Goal: Task Accomplishment & Management: Manage account settings

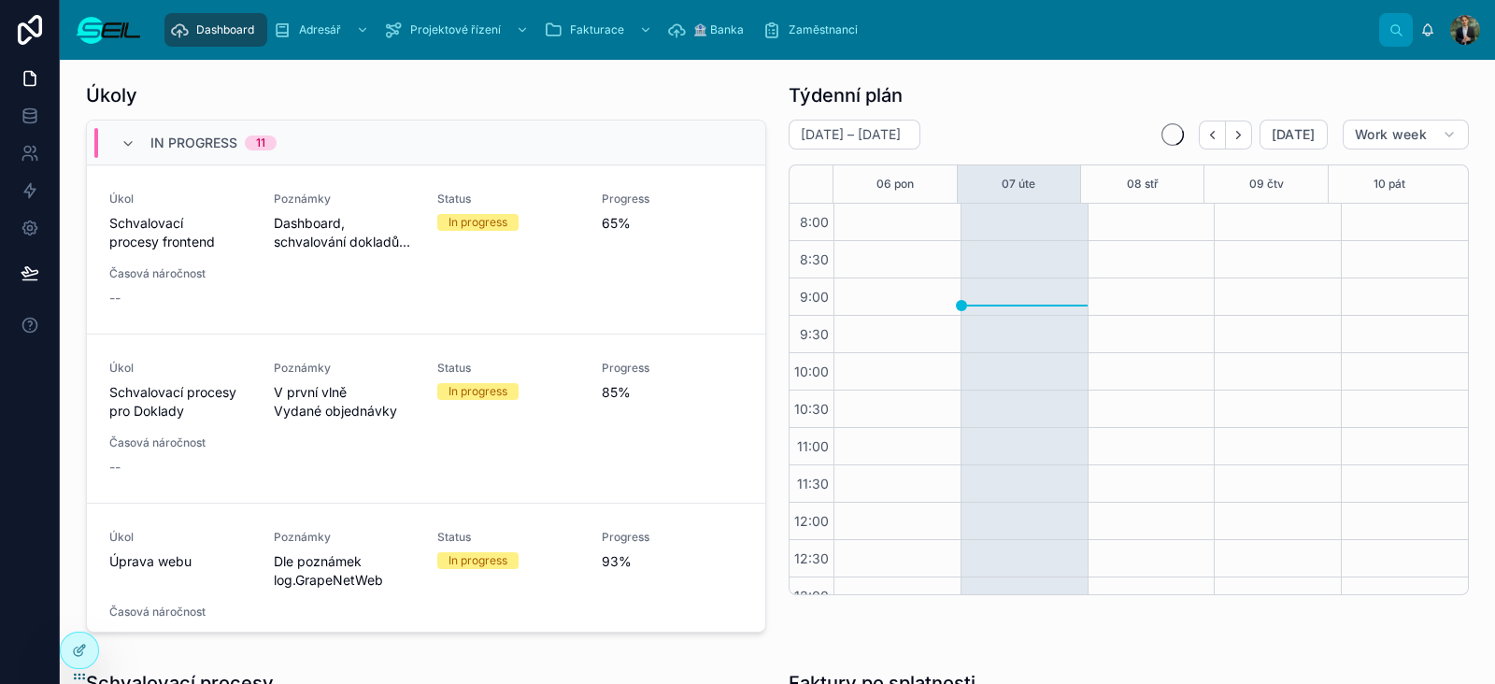
scroll to position [356, 0]
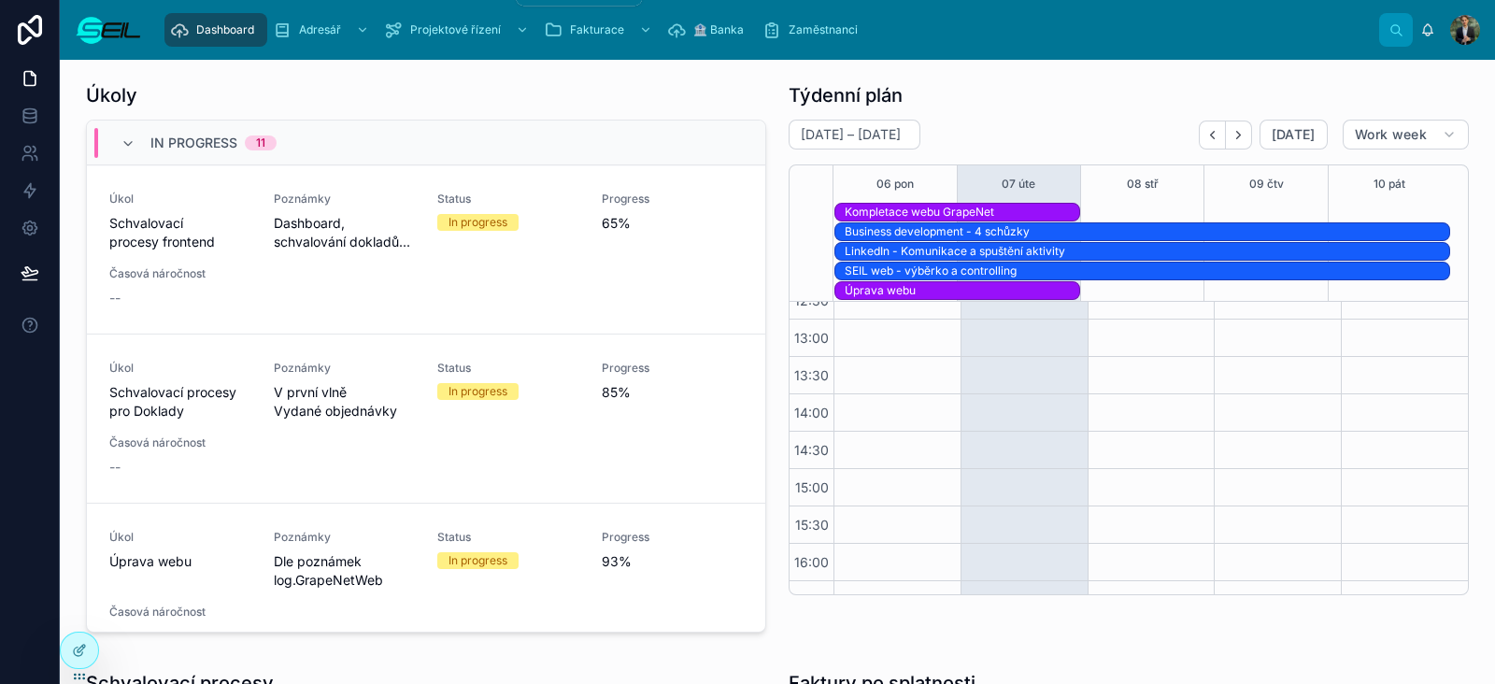
click at [510, 27] on div "scrollable content" at bounding box center [520, 30] width 24 height 30
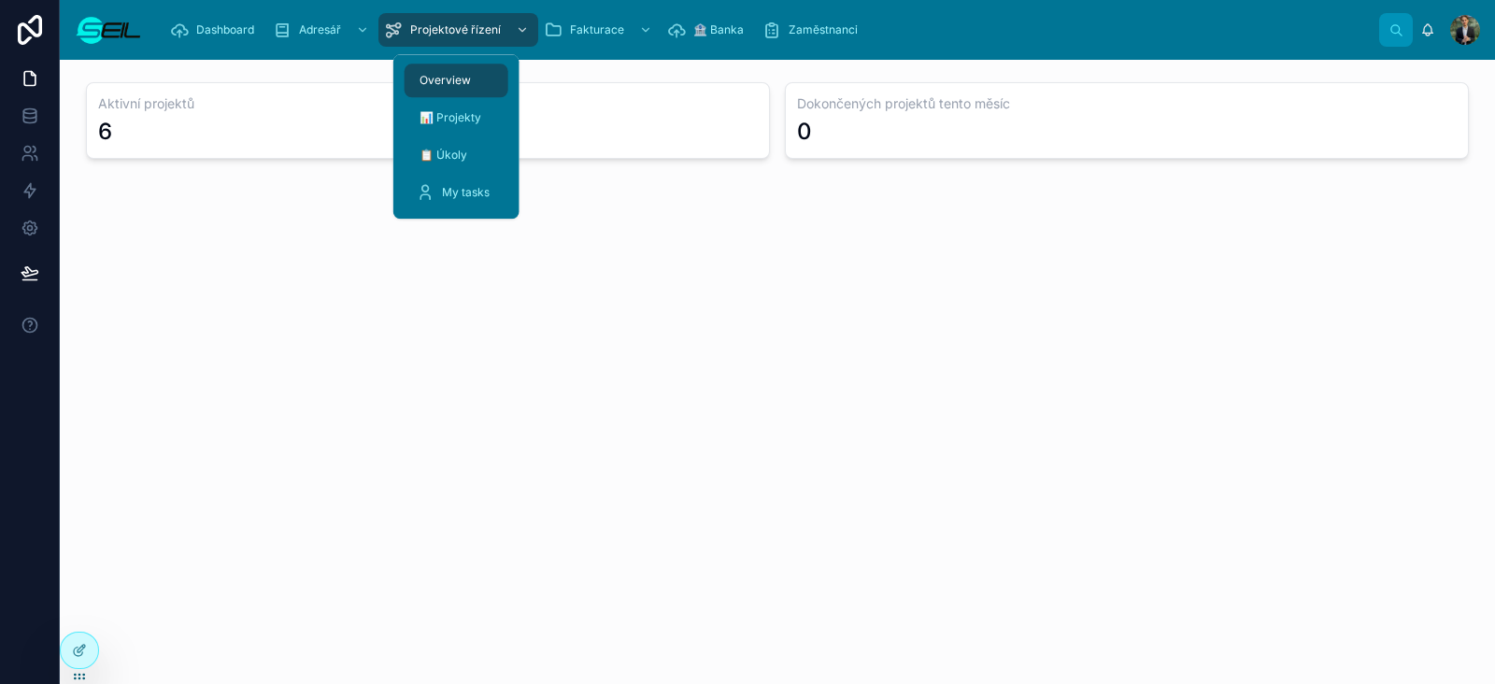
click at [433, 169] on div "📋 Úkoly" at bounding box center [456, 155] width 81 height 30
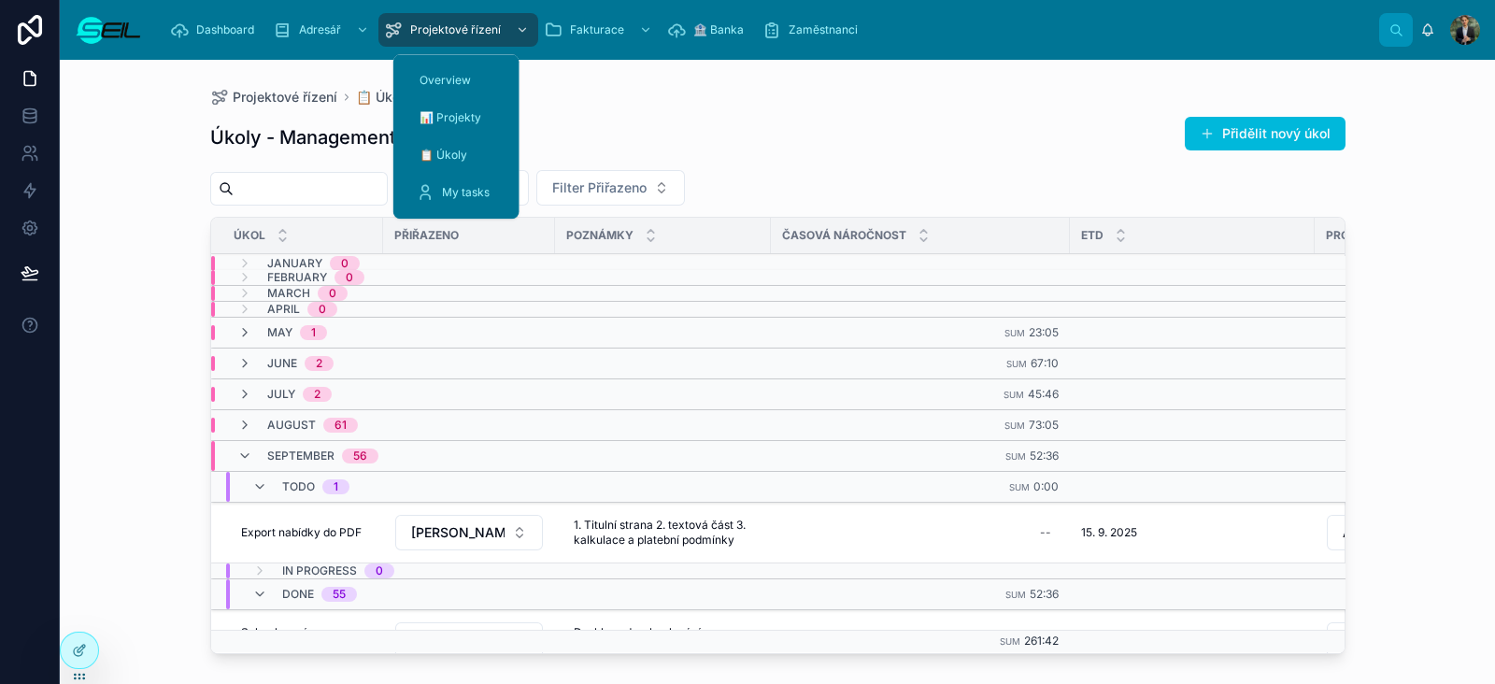
click at [430, 198] on icon at bounding box center [425, 192] width 19 height 19
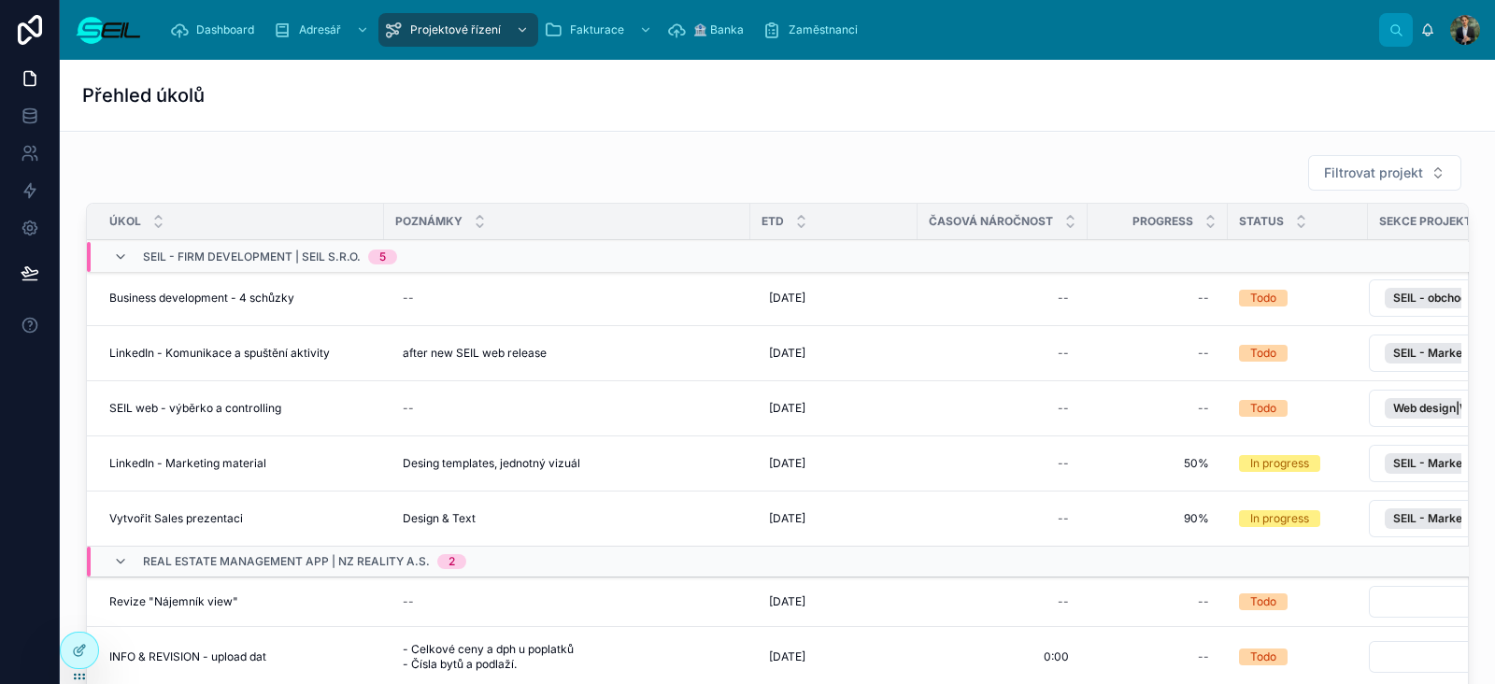
click at [117, 250] on icon at bounding box center [120, 256] width 15 height 15
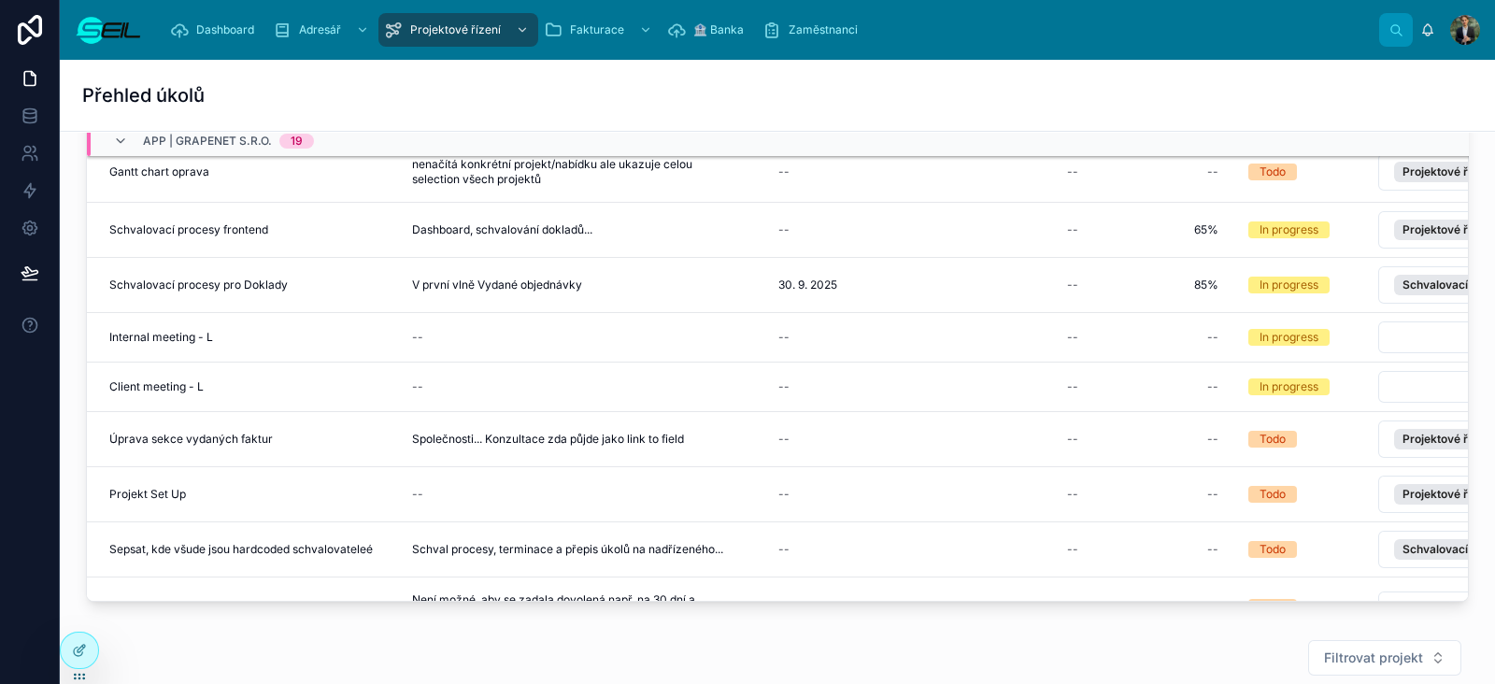
scroll to position [233, 0]
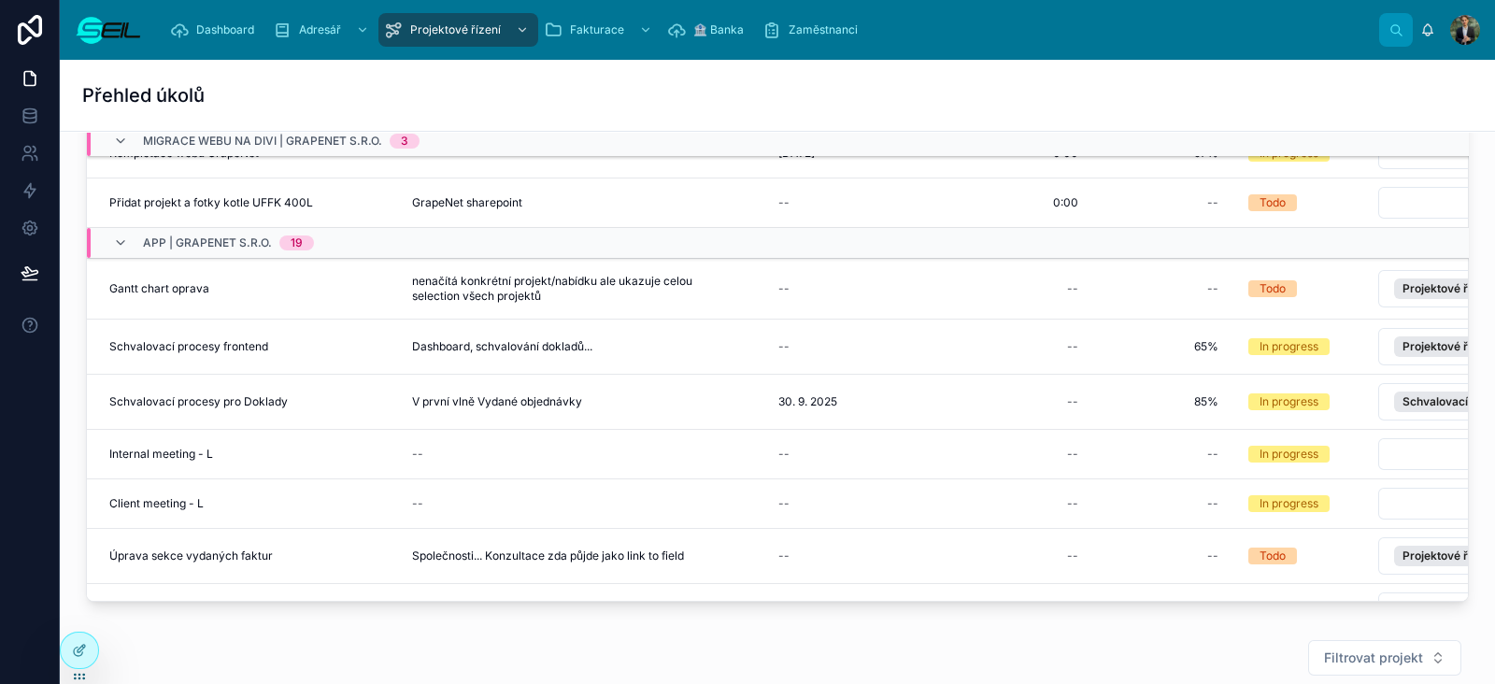
click at [801, 489] on div "--" at bounding box center [843, 504] width 145 height 30
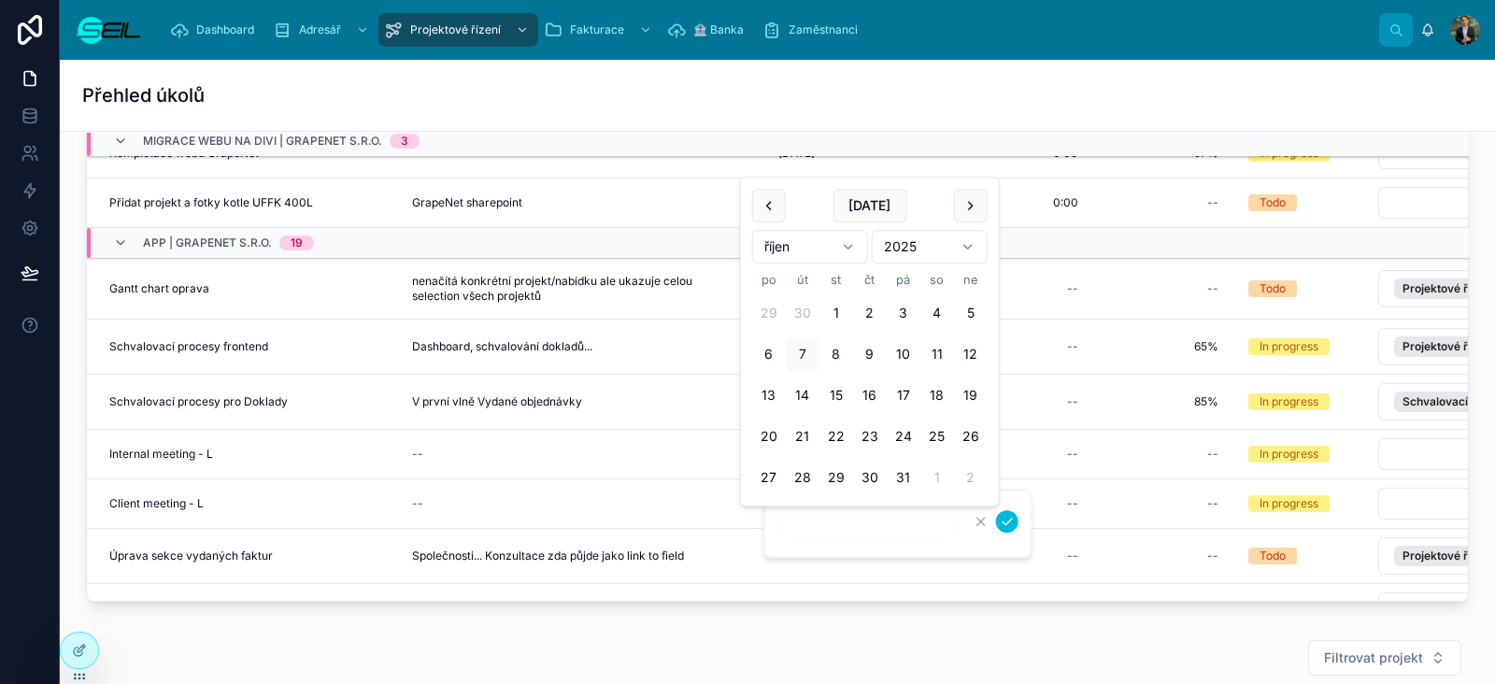
click at [896, 469] on button "31" at bounding box center [903, 477] width 34 height 34
type input "**********"
click at [1009, 527] on icon "submit" at bounding box center [1006, 521] width 15 height 15
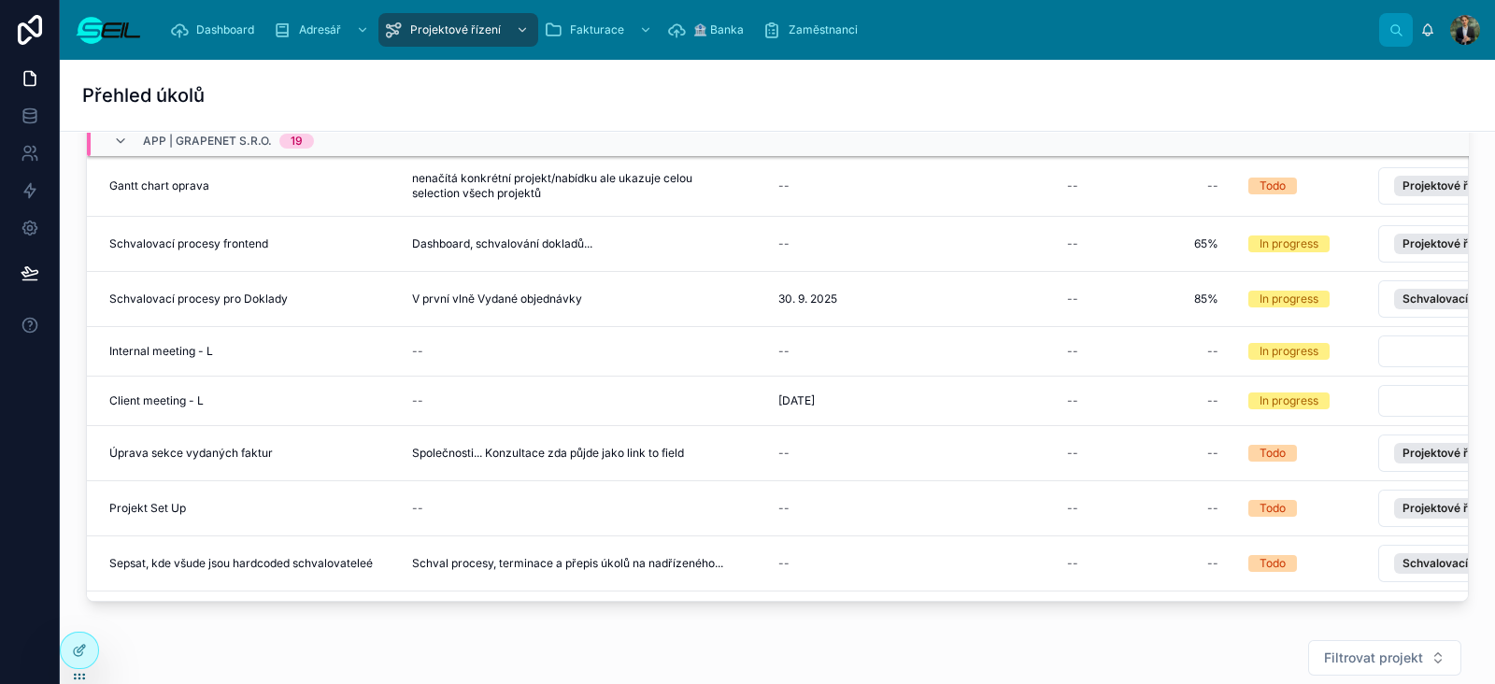
scroll to position [350, 0]
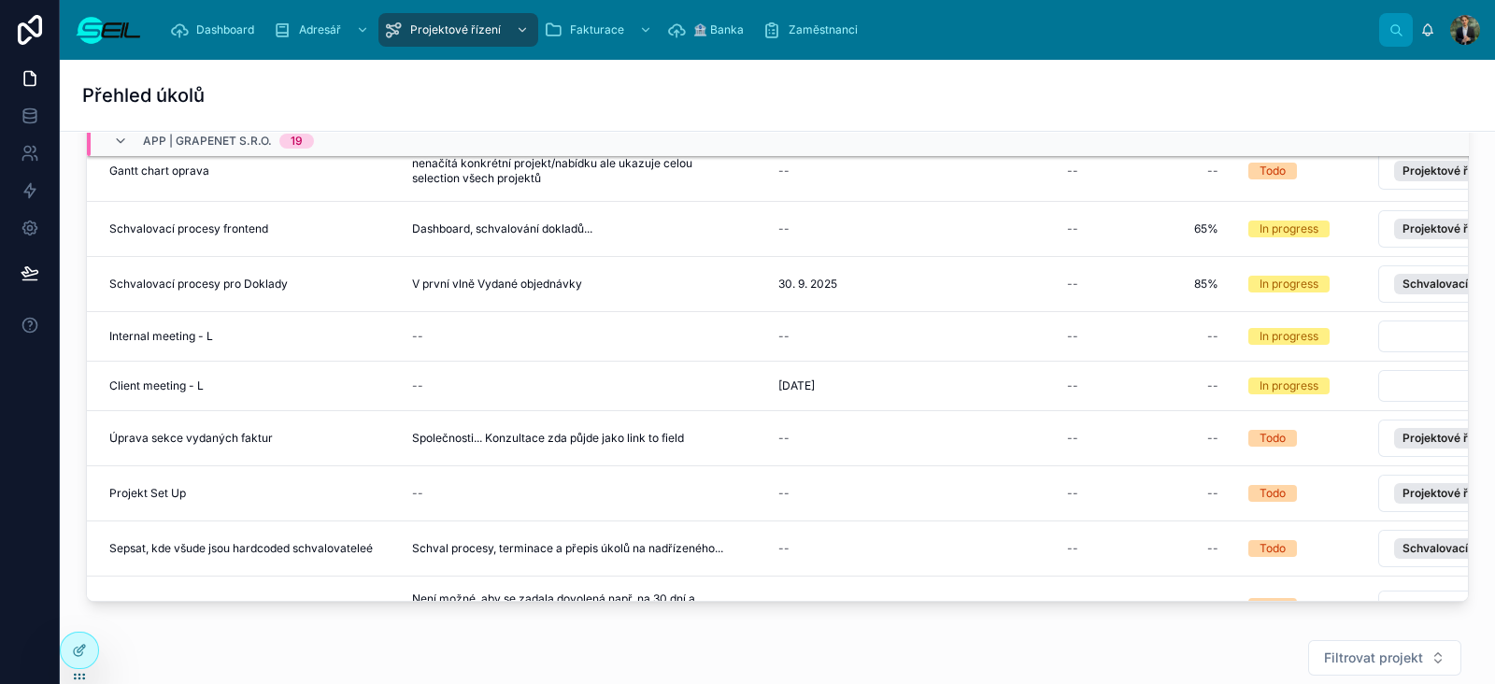
click at [1054, 383] on div "--" at bounding box center [1012, 386] width 148 height 30
type input "****"
click button "submit" at bounding box center [1295, 404] width 22 height 22
click at [0, 0] on icon at bounding box center [0, 0] width 0 height 0
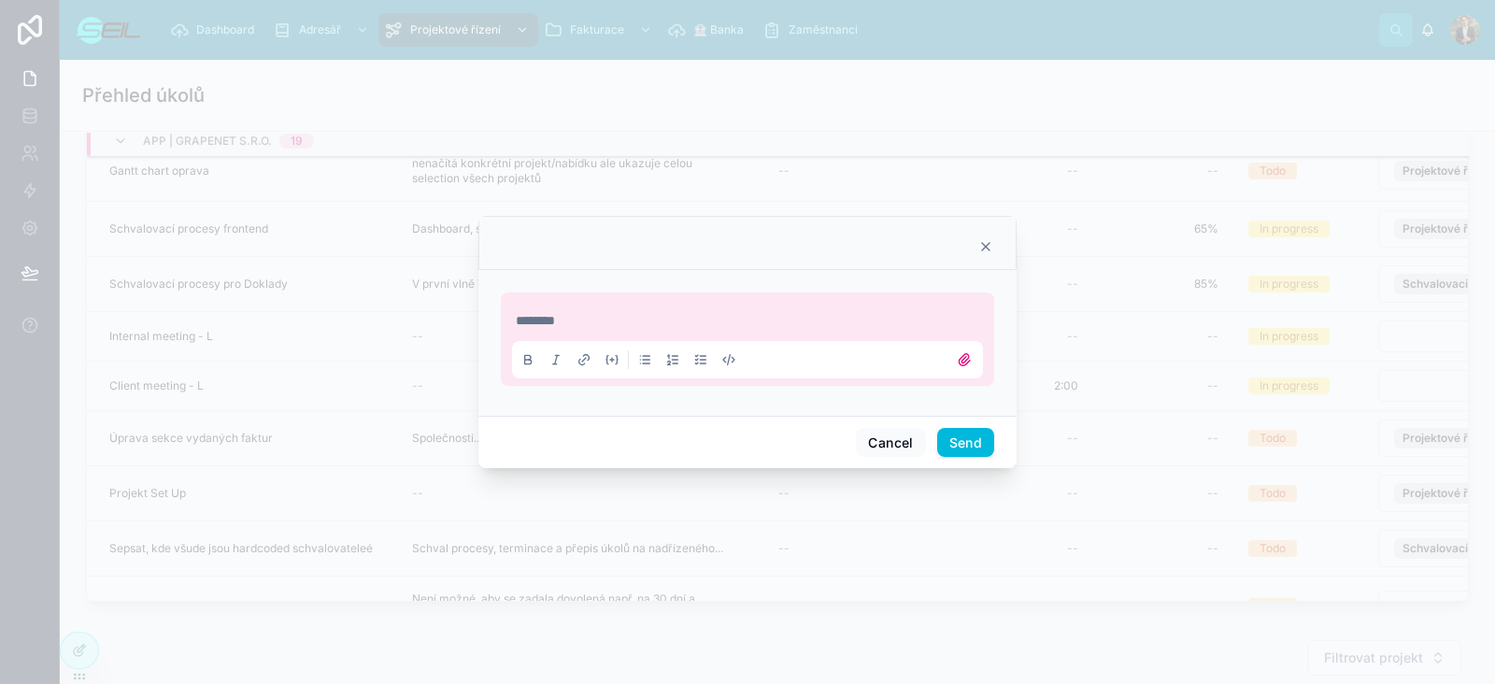
click at [944, 443] on button "Send" at bounding box center [965, 443] width 57 height 30
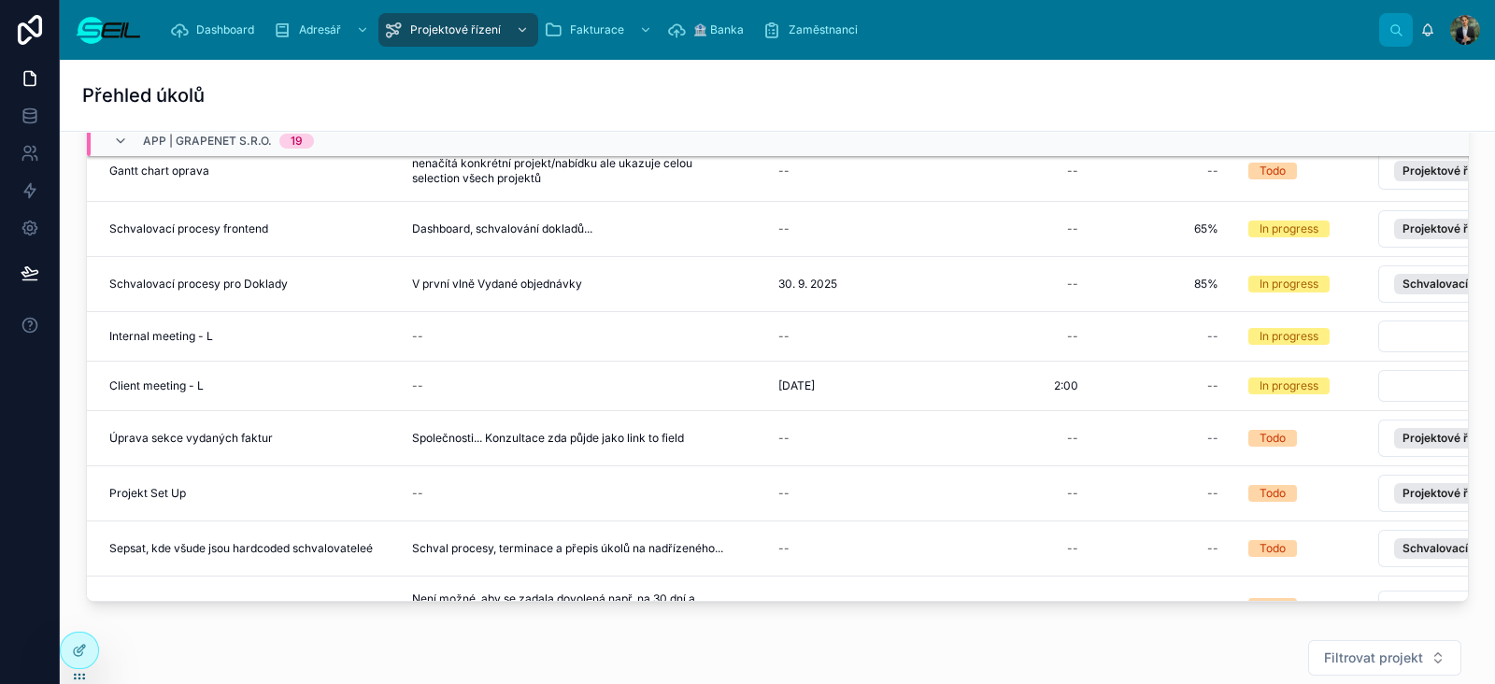
scroll to position [233, 0]
